Goal: Browse casually

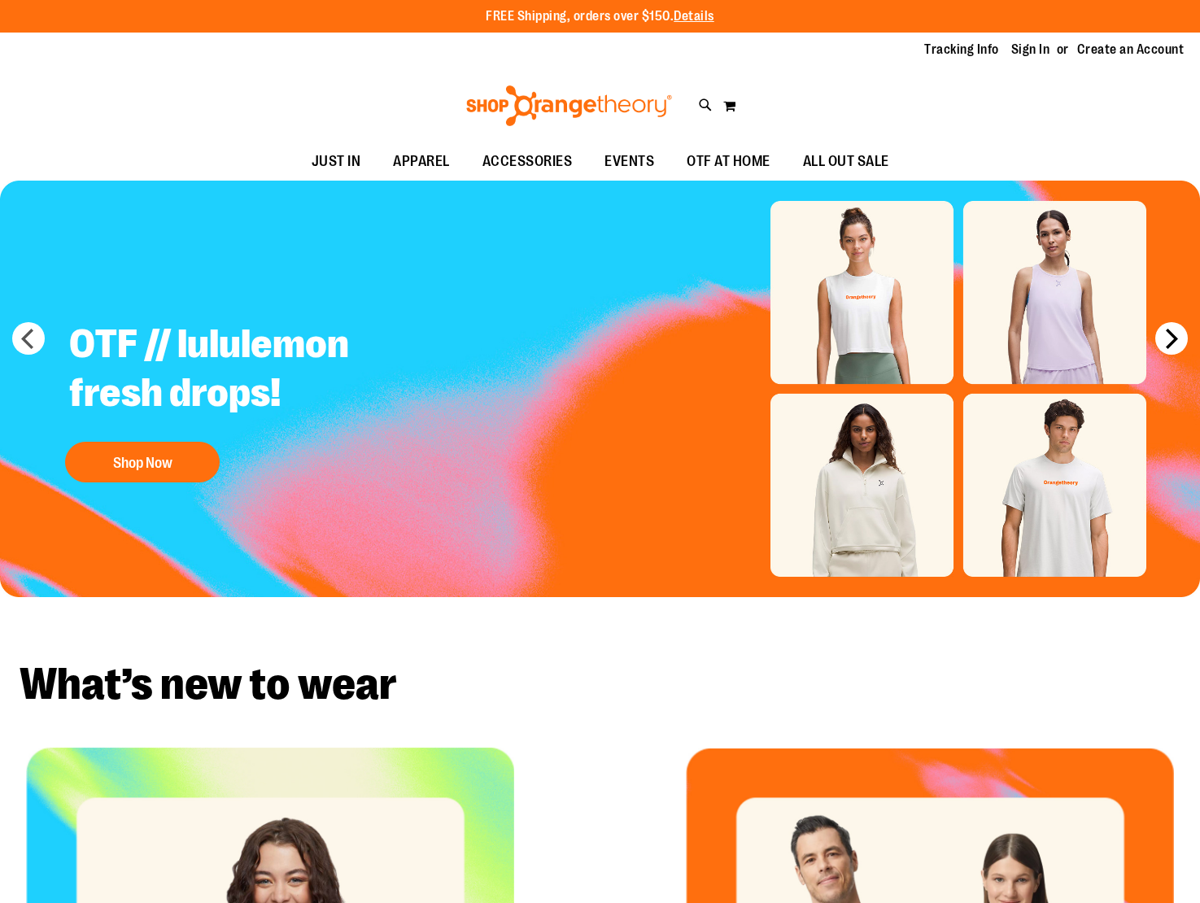
click at [1175, 335] on button "next" at bounding box center [1171, 338] width 33 height 33
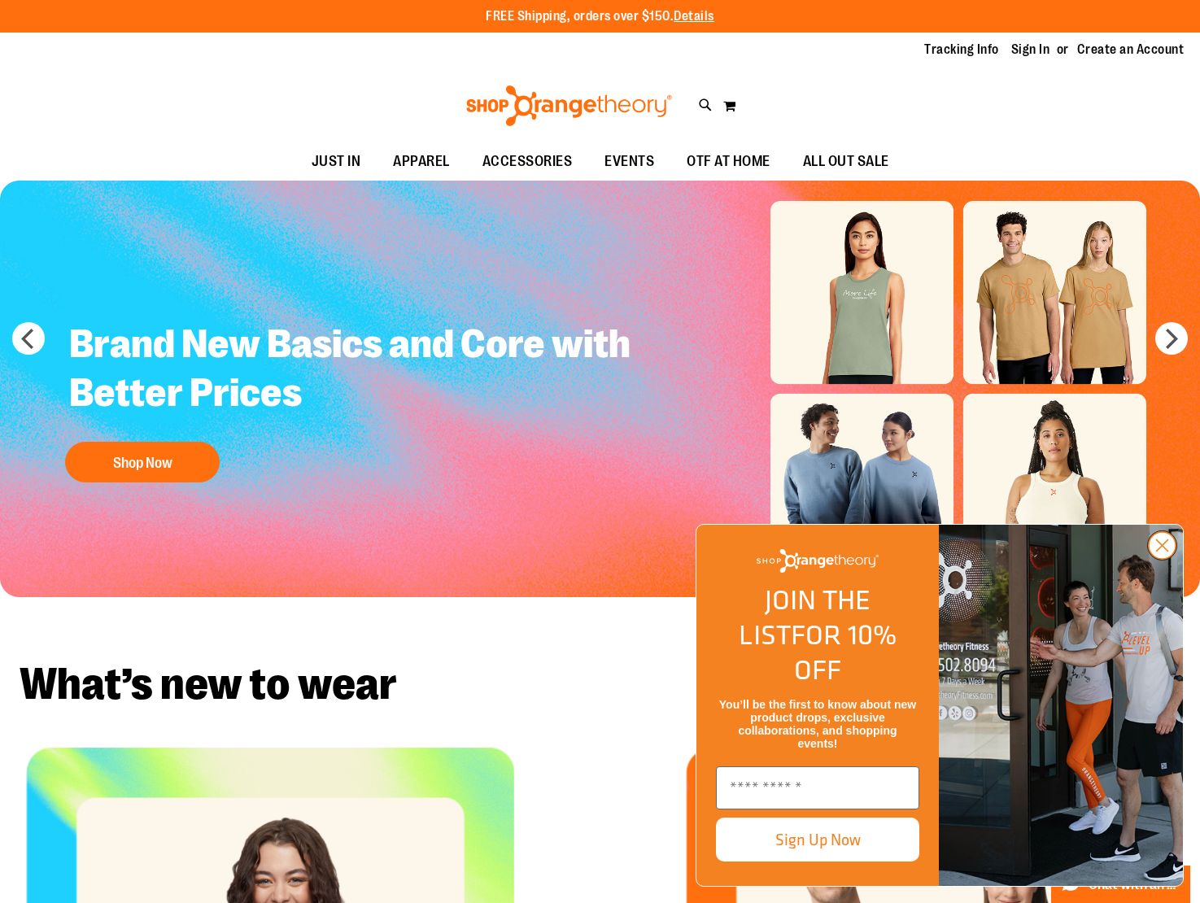
click at [1157, 559] on circle "Close dialog" at bounding box center [1162, 545] width 27 height 27
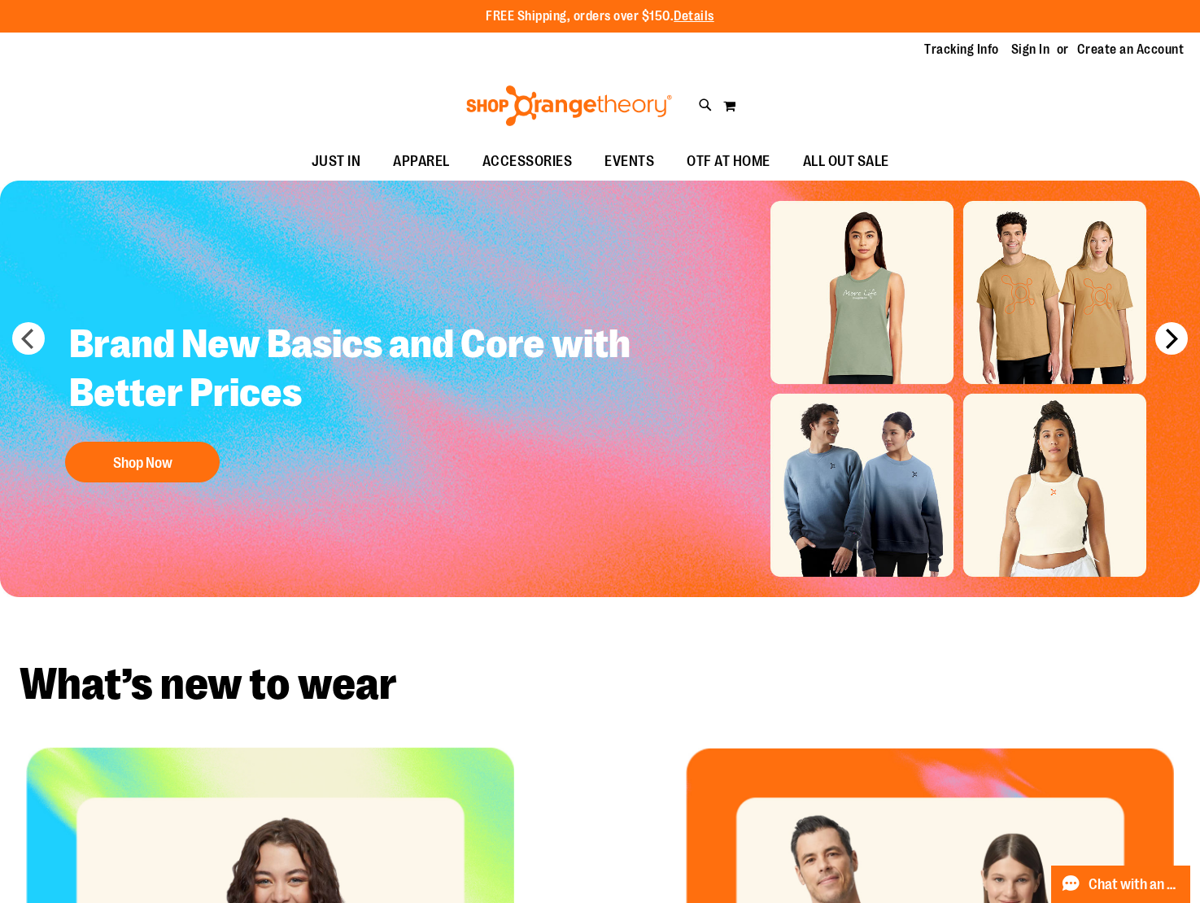
click at [1173, 325] on button "next" at bounding box center [1171, 338] width 33 height 33
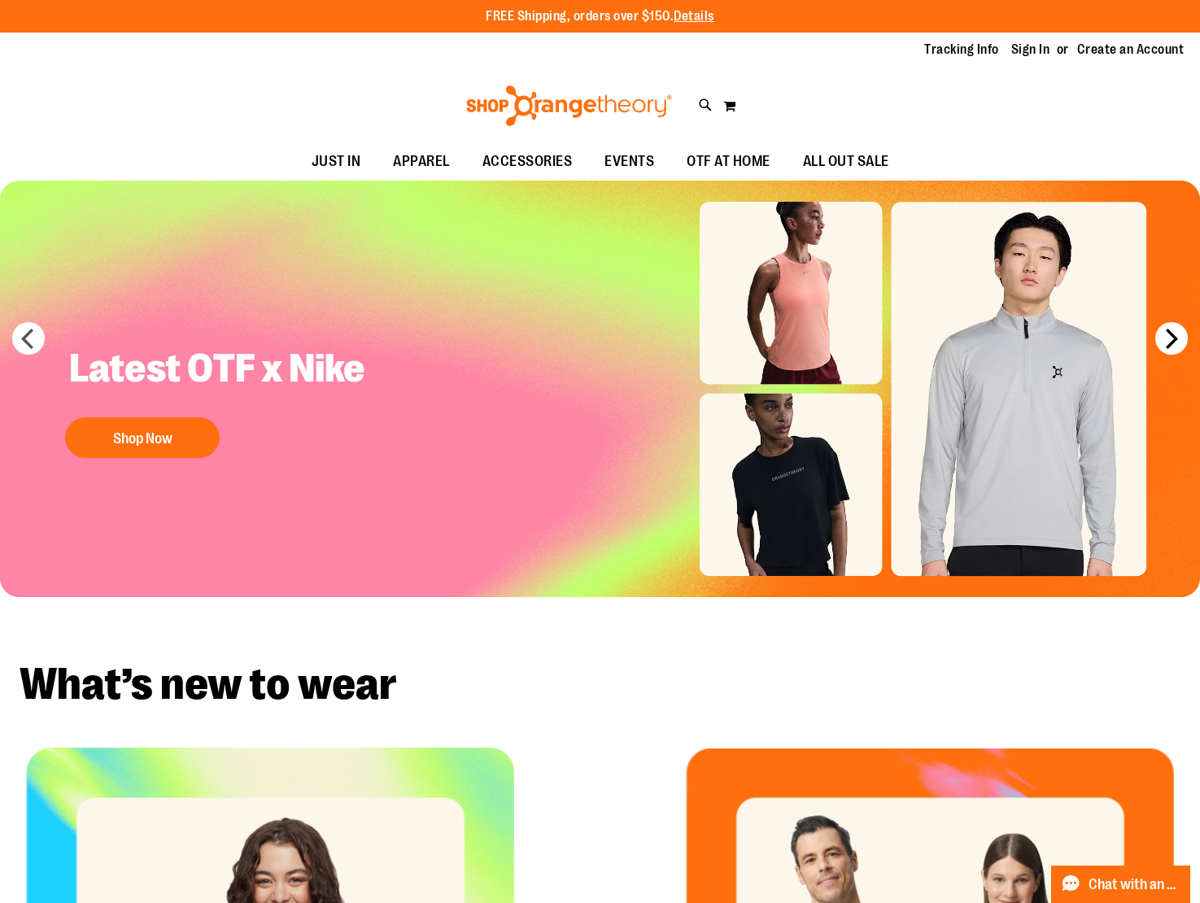
click at [1173, 325] on button "next" at bounding box center [1171, 338] width 33 height 33
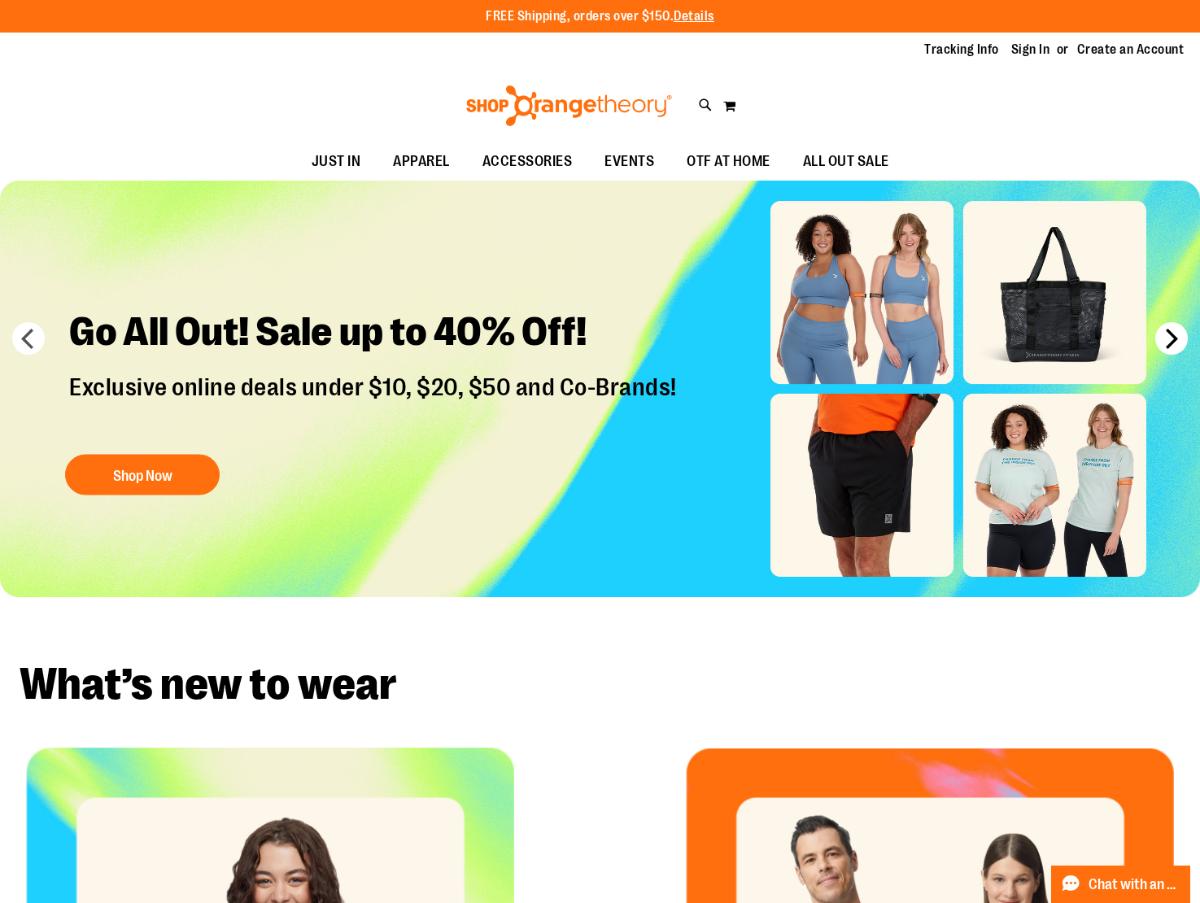
click at [1179, 339] on button "next" at bounding box center [1171, 338] width 33 height 33
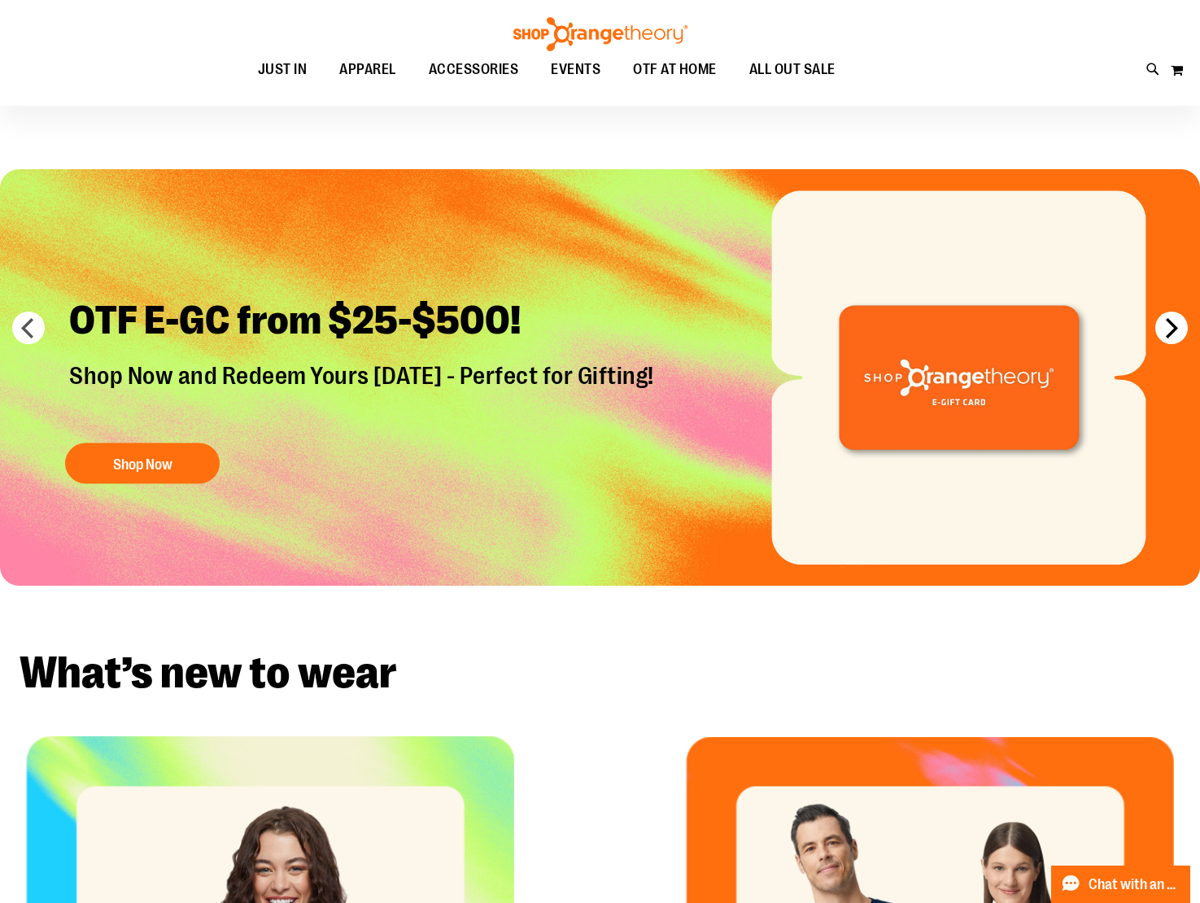
scroll to position [7, 0]
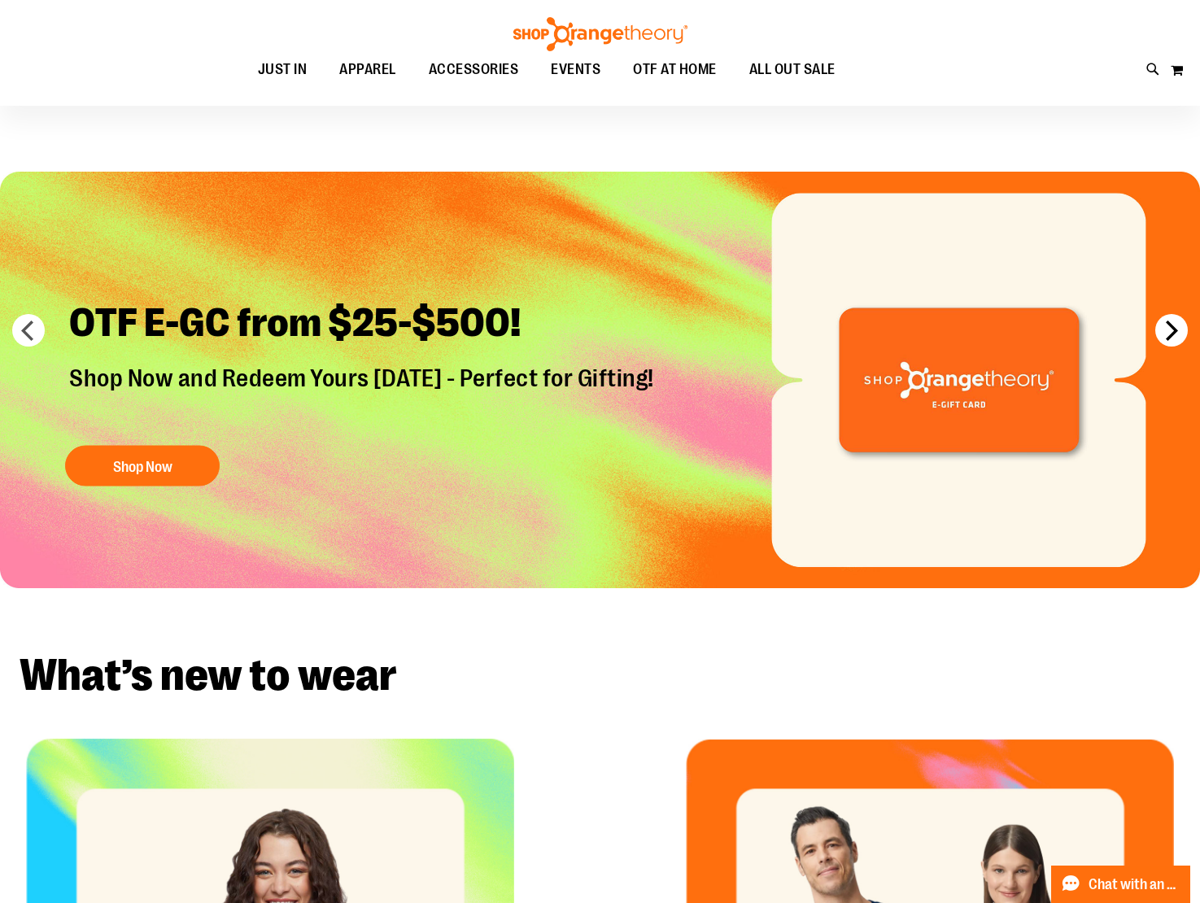
click at [1179, 339] on button "next" at bounding box center [1171, 330] width 33 height 33
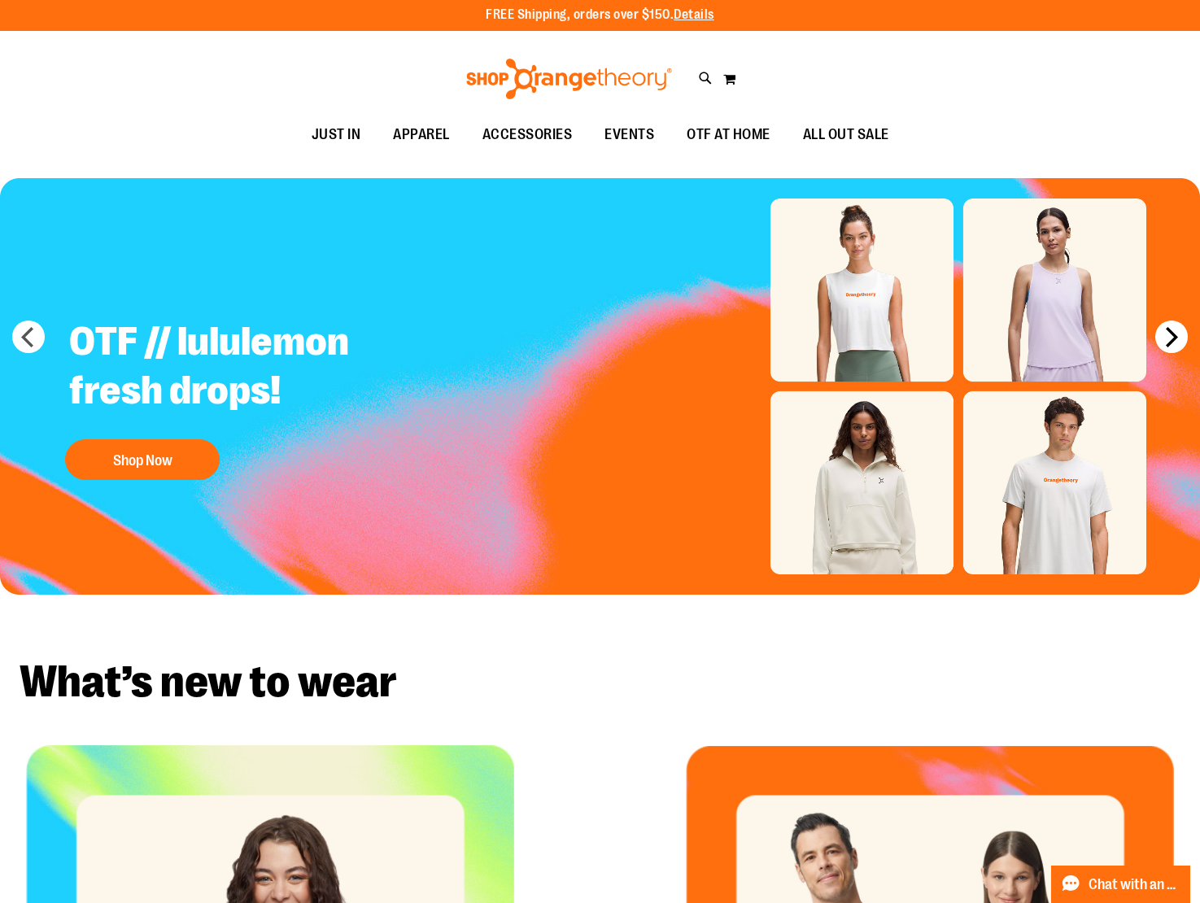
scroll to position [0, 0]
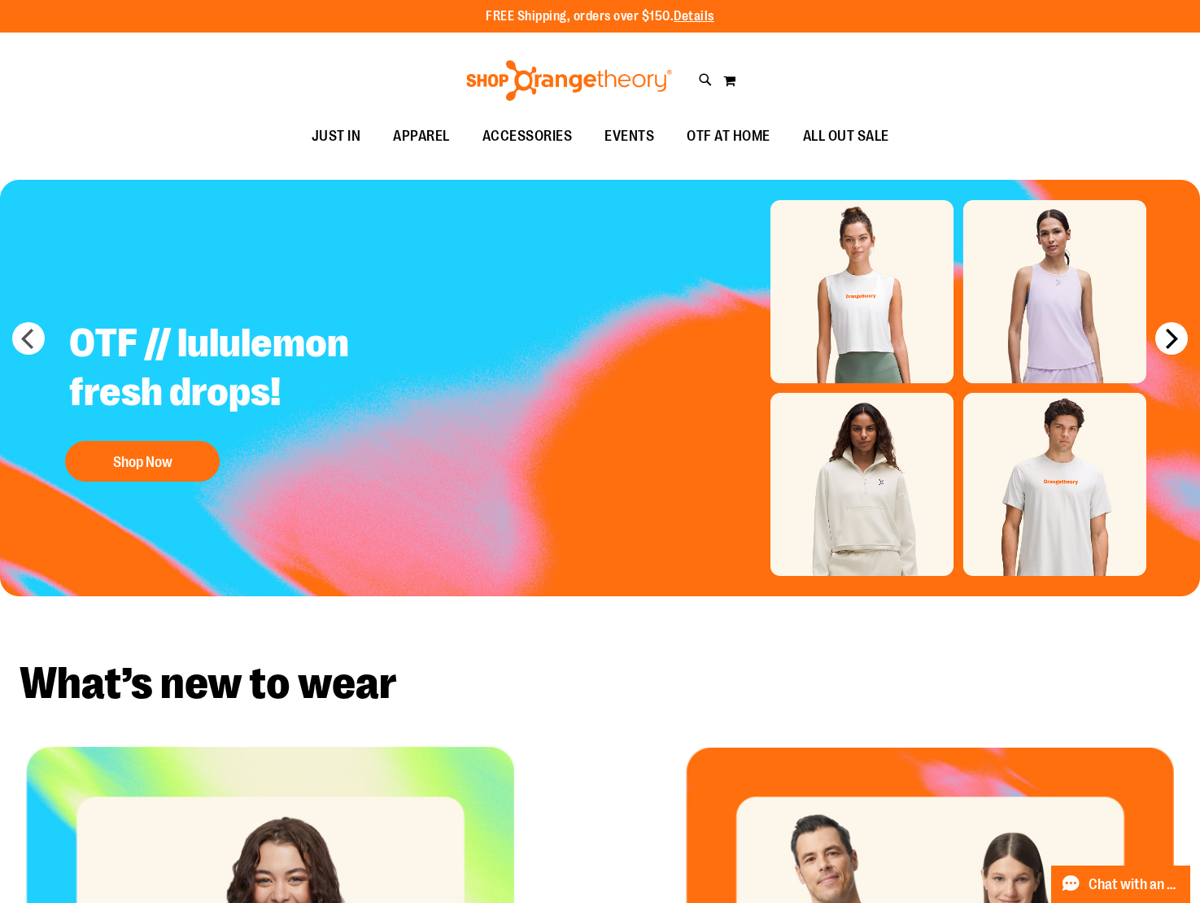
click at [1174, 339] on button "next" at bounding box center [1171, 338] width 33 height 33
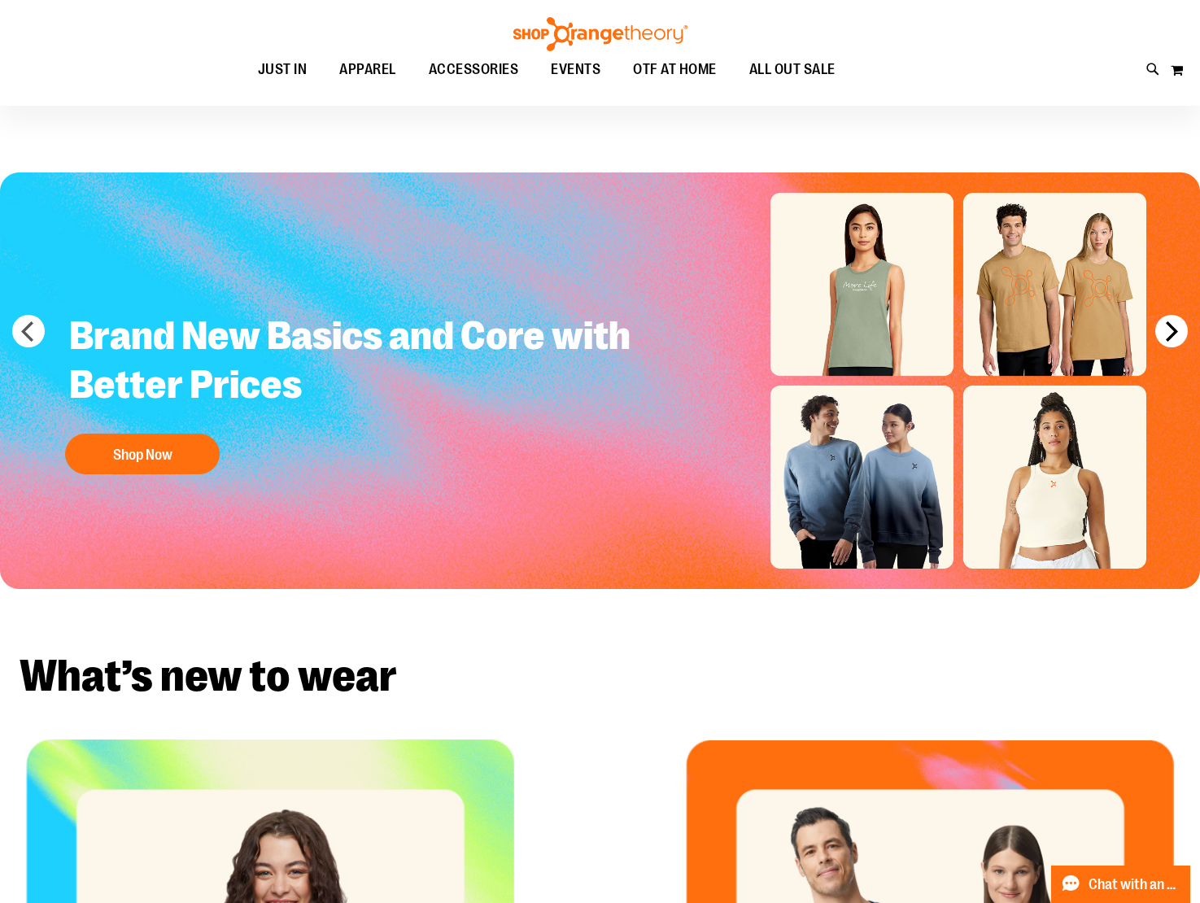
scroll to position [13, 0]
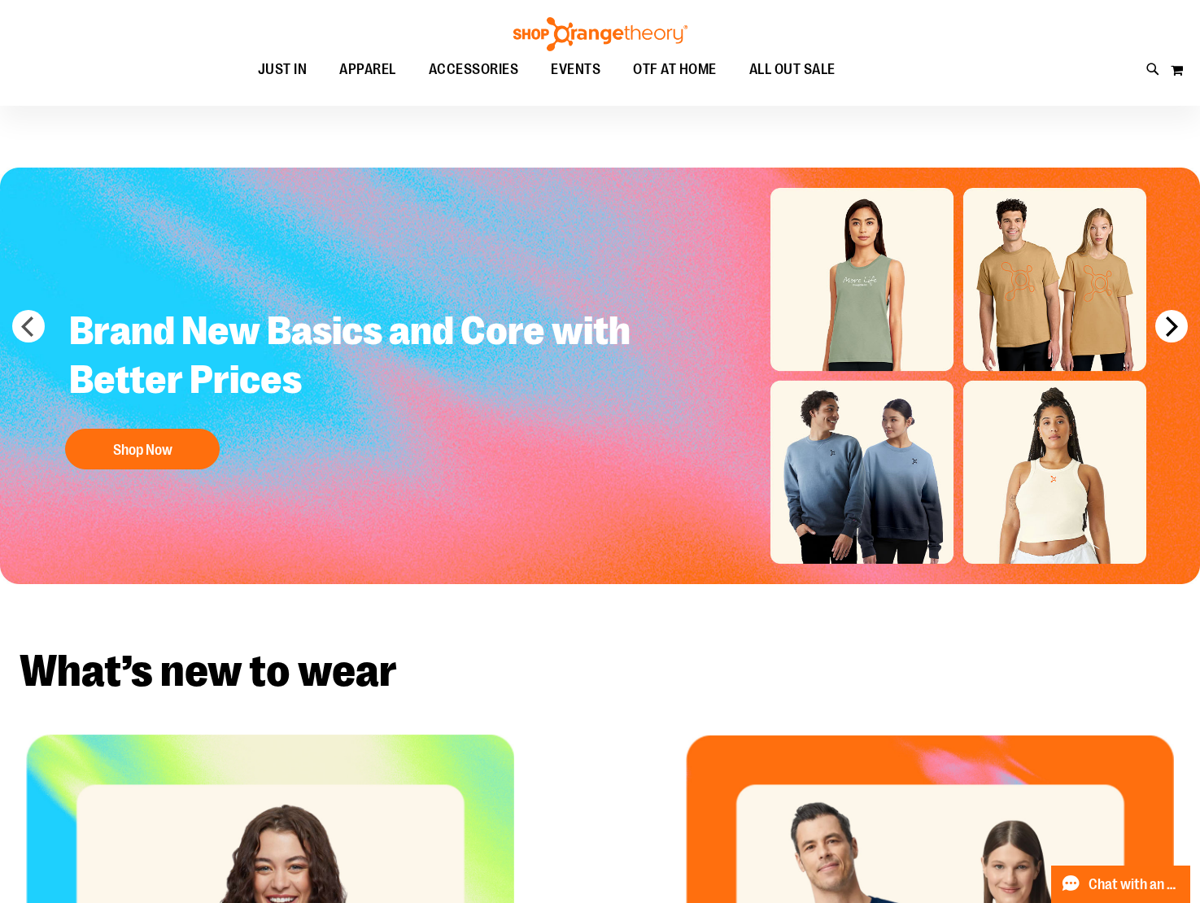
click at [1174, 340] on button "next" at bounding box center [1171, 326] width 33 height 33
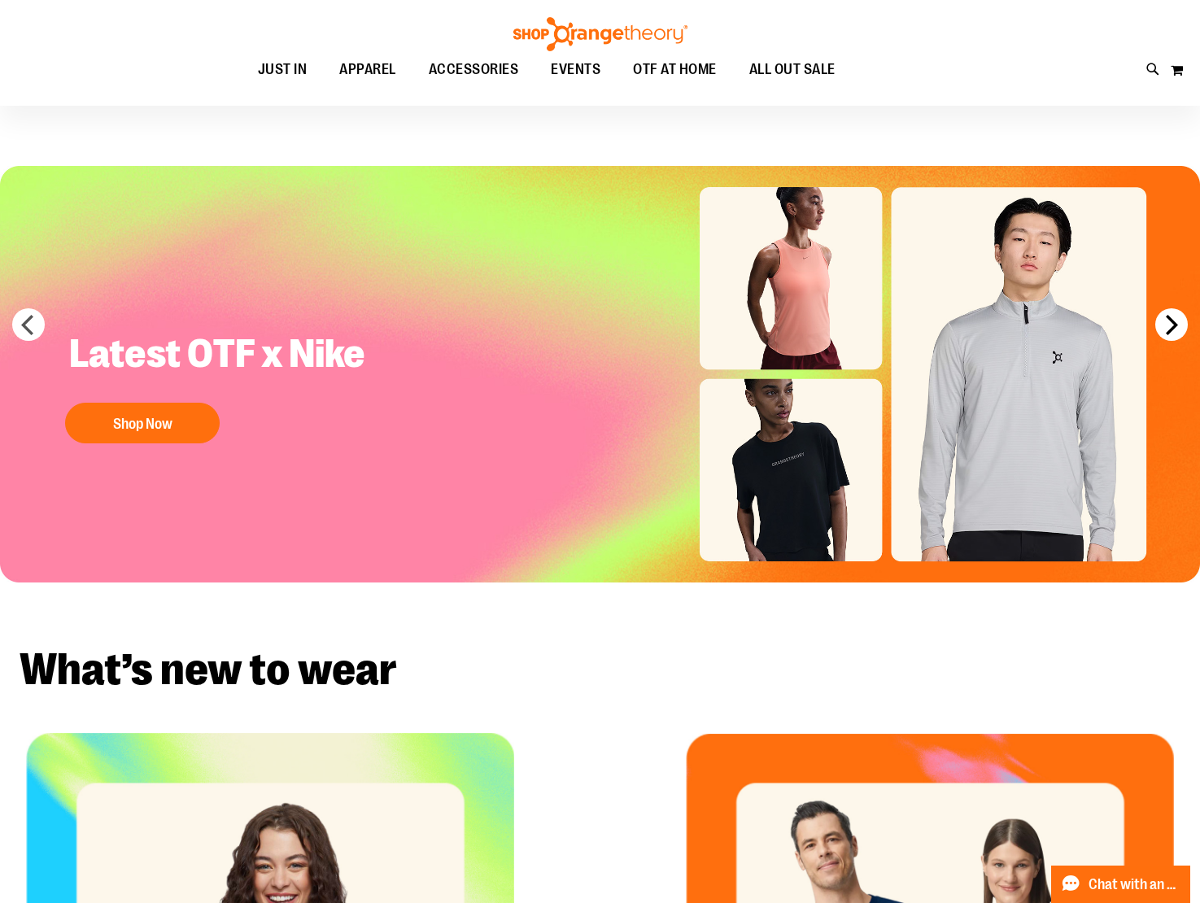
scroll to position [15, 0]
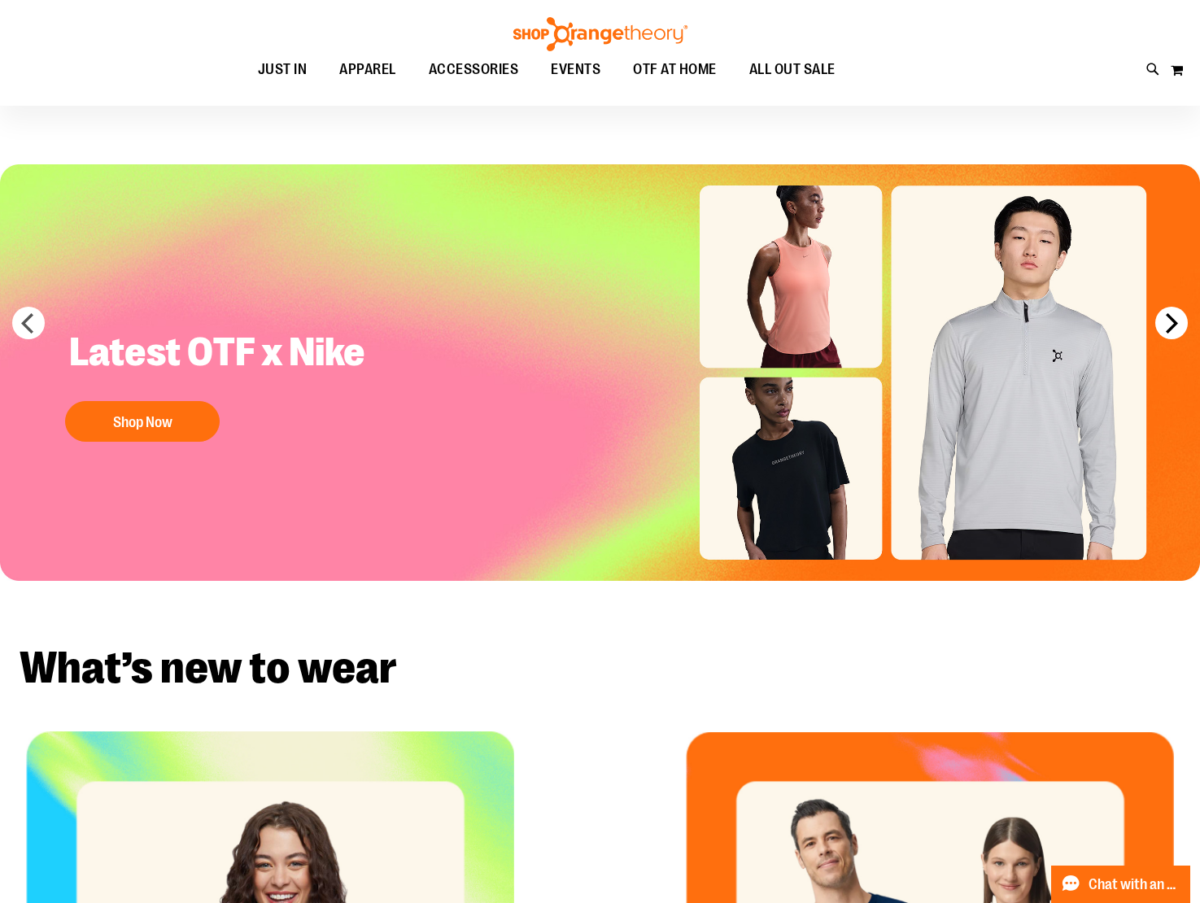
click at [1174, 340] on div "Carousel" at bounding box center [600, 372] width 1200 height 417
